Goal: Complete application form

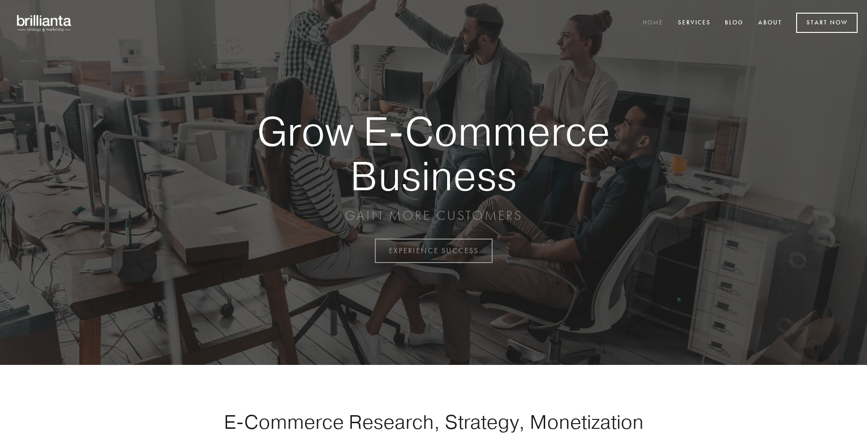
scroll to position [2460, 0]
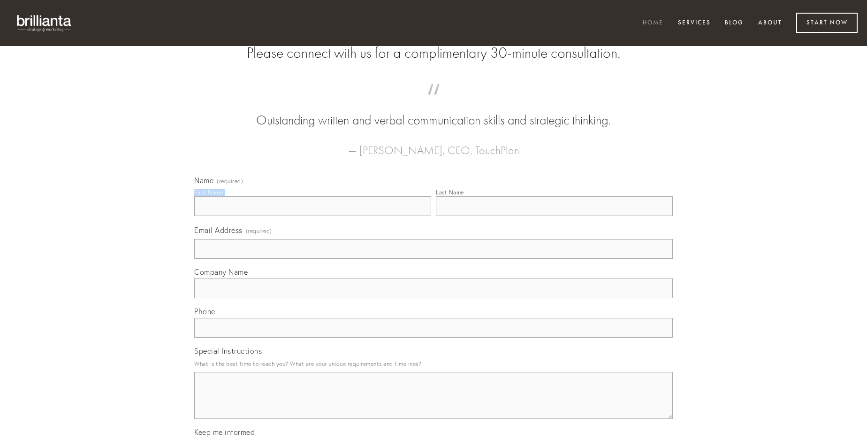
type input "[PERSON_NAME] MD"
click at [554, 216] on input "Last Name" at bounding box center [554, 206] width 237 height 20
type input "[PERSON_NAME] MD"
click at [434, 259] on input "Email Address (required)" at bounding box center [433, 249] width 479 height 20
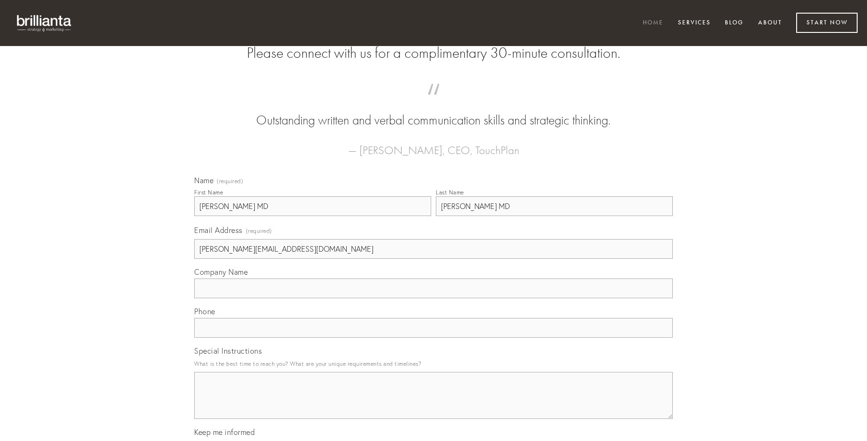
type input "[PERSON_NAME][EMAIL_ADDRESS][DOMAIN_NAME]"
click at [434, 298] on input "Company Name" at bounding box center [433, 288] width 479 height 20
type input "demens"
click at [434, 337] on input "text" at bounding box center [433, 328] width 479 height 20
click at [434, 404] on textarea "Special Instructions" at bounding box center [433, 395] width 479 height 47
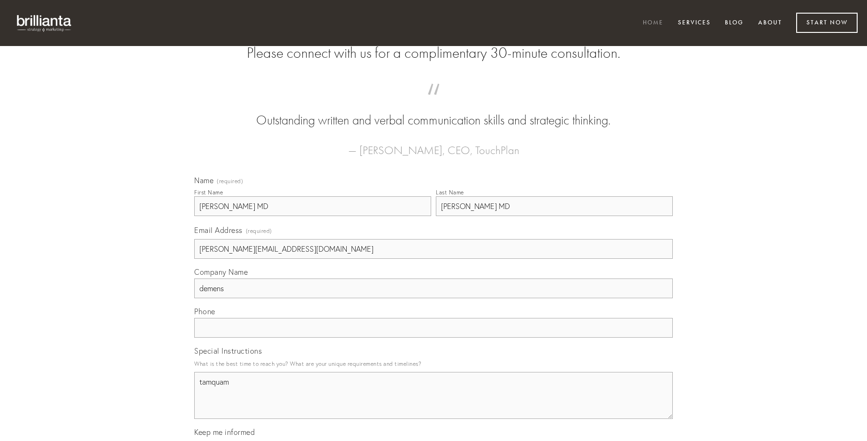
type textarea "tamquam"
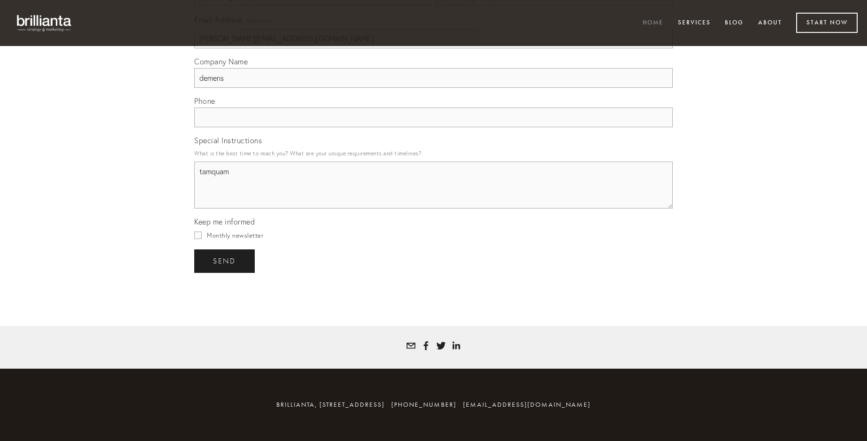
click at [225, 260] on span "send" at bounding box center [224, 261] width 23 height 8
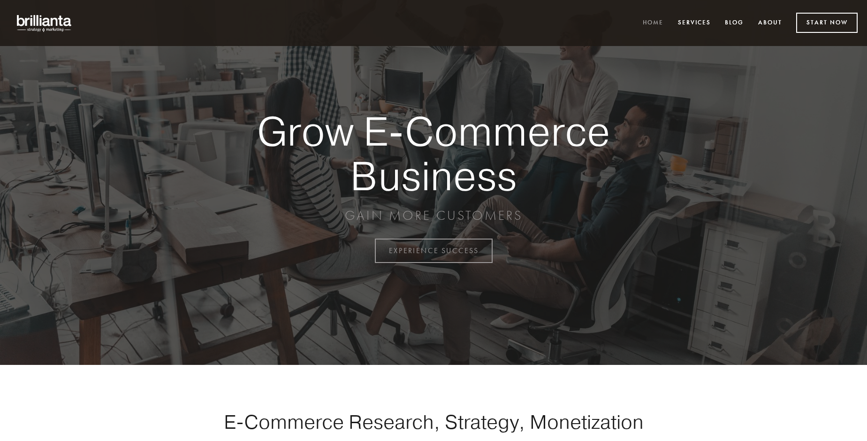
scroll to position [2460, 0]
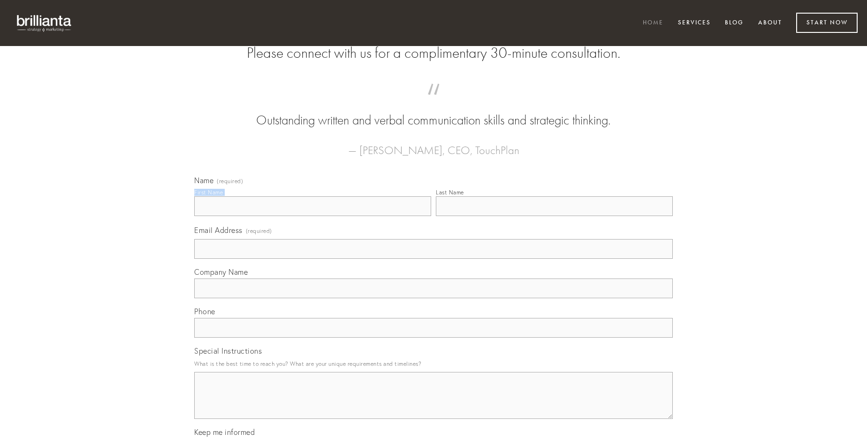
type input "Jim Abbott"
click at [554, 216] on input "Last Name" at bounding box center [554, 206] width 237 height 20
type input "Jim Abbott"
click at [434, 259] on input "Email Address (required)" at bounding box center [433, 249] width 479 height 20
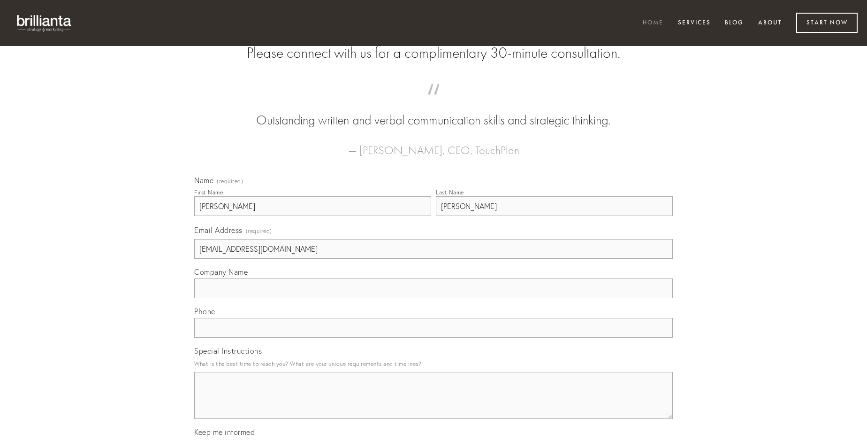
type input "daixin2004@hotmail.com"
click at [434, 298] on input "Company Name" at bounding box center [433, 288] width 479 height 20
type input "sol"
click at [434, 337] on input "text" at bounding box center [433, 328] width 479 height 20
click at [434, 404] on textarea "Special Instructions" at bounding box center [433, 395] width 479 height 47
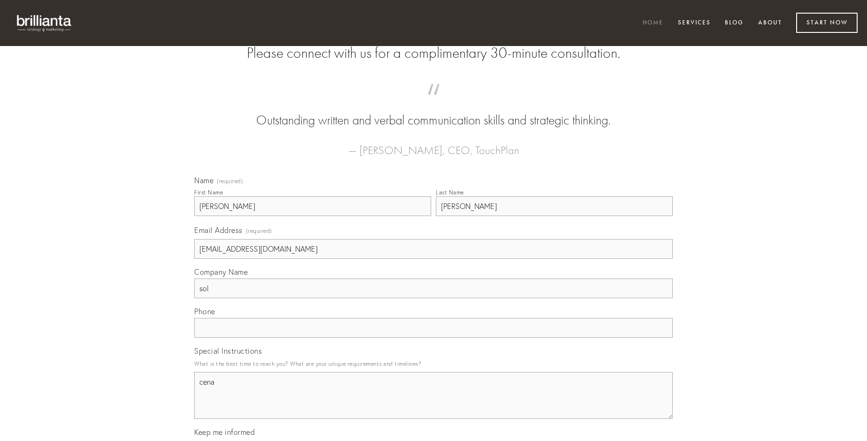
type textarea "cena"
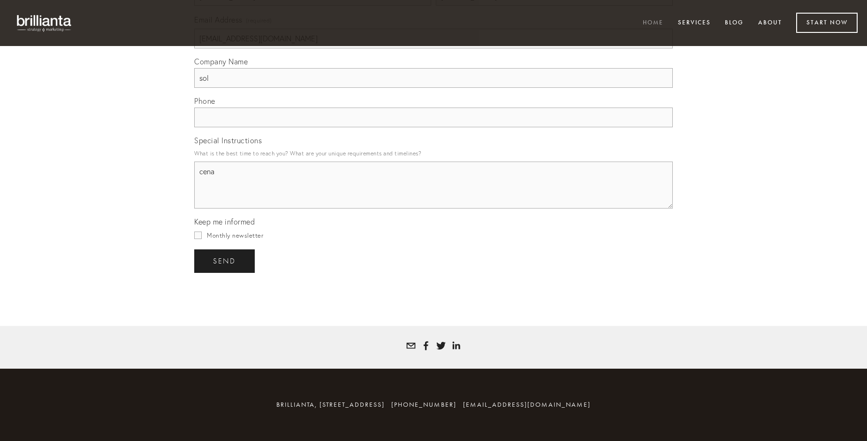
click at [225, 260] on span "send" at bounding box center [224, 261] width 23 height 8
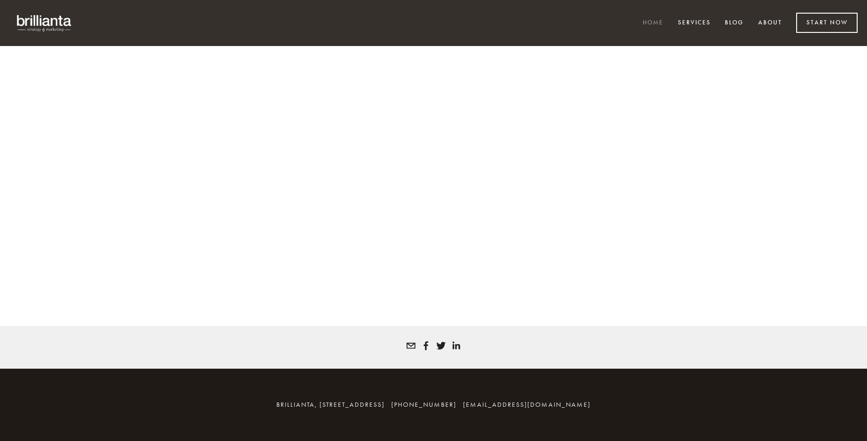
scroll to position [2447, 0]
